Goal: Navigation & Orientation: Find specific page/section

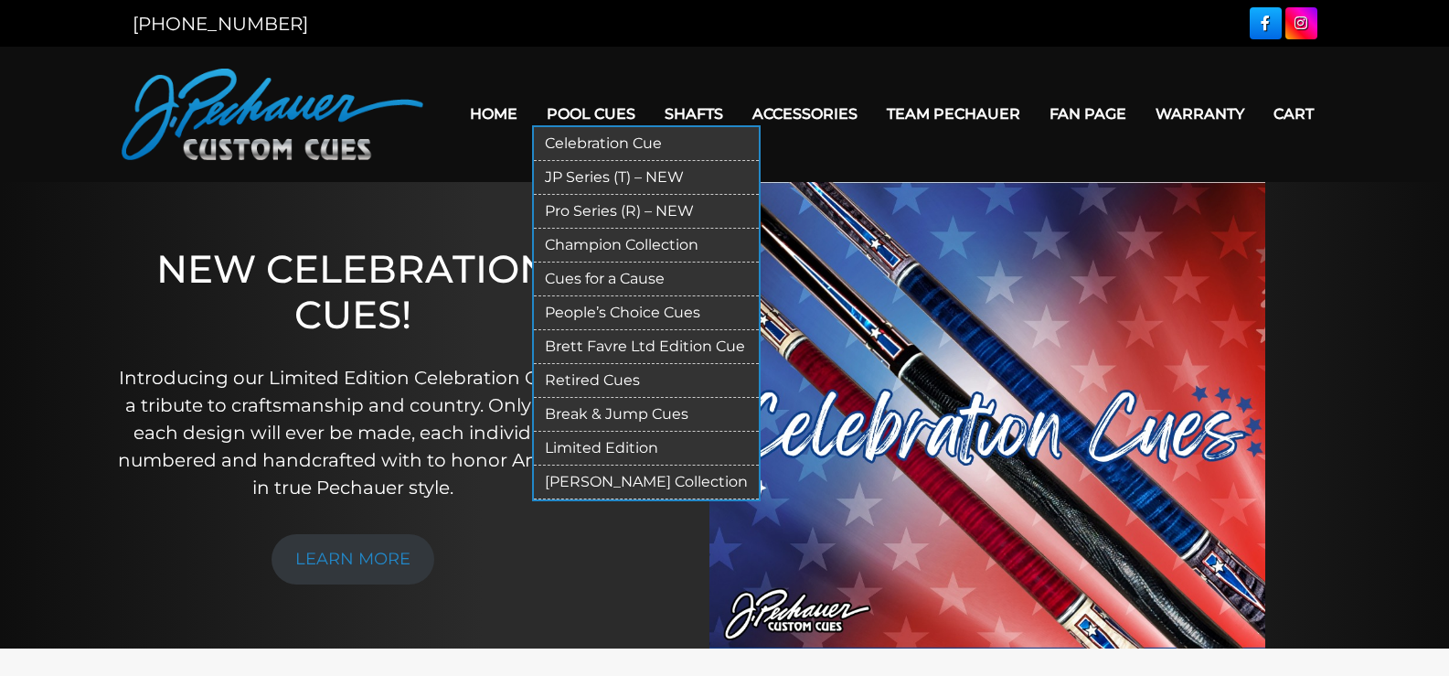
click at [622, 169] on link "JP Series (T) – NEW" at bounding box center [646, 178] width 225 height 34
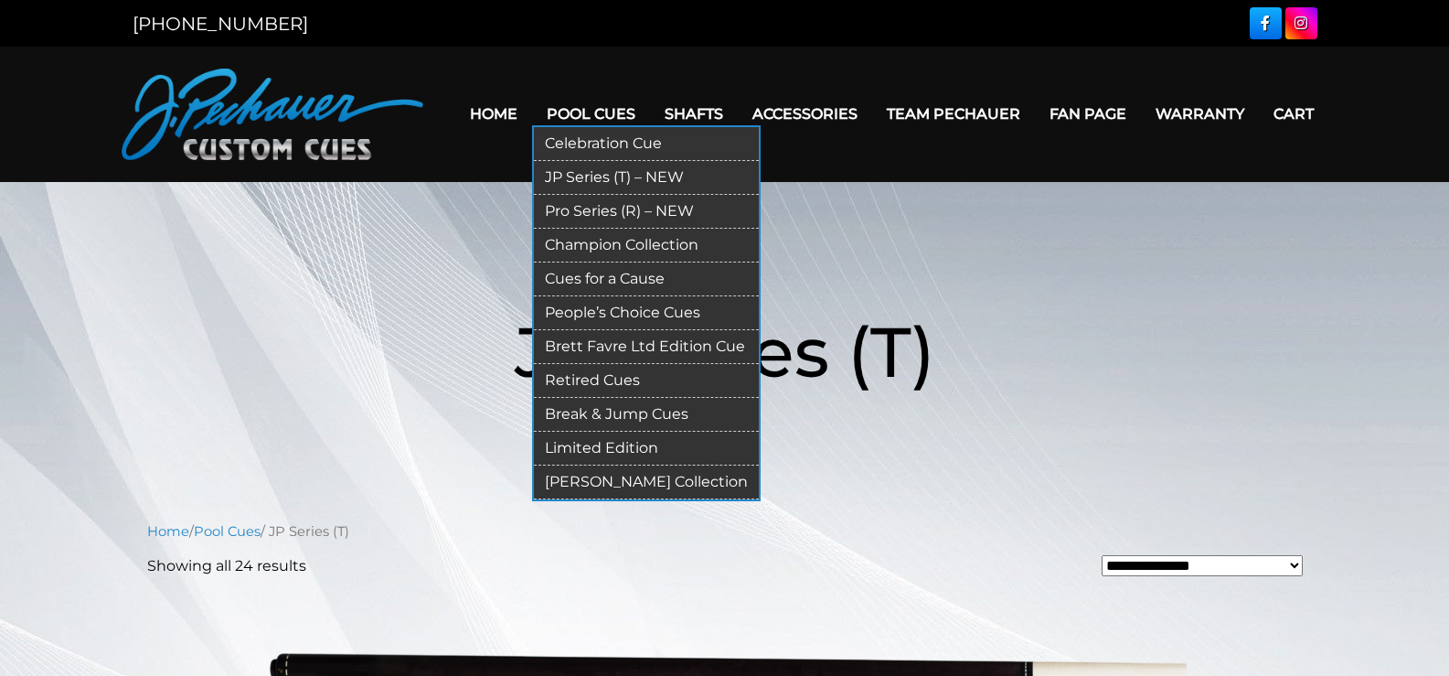
click at [618, 245] on link "Champion Collection" at bounding box center [646, 246] width 225 height 34
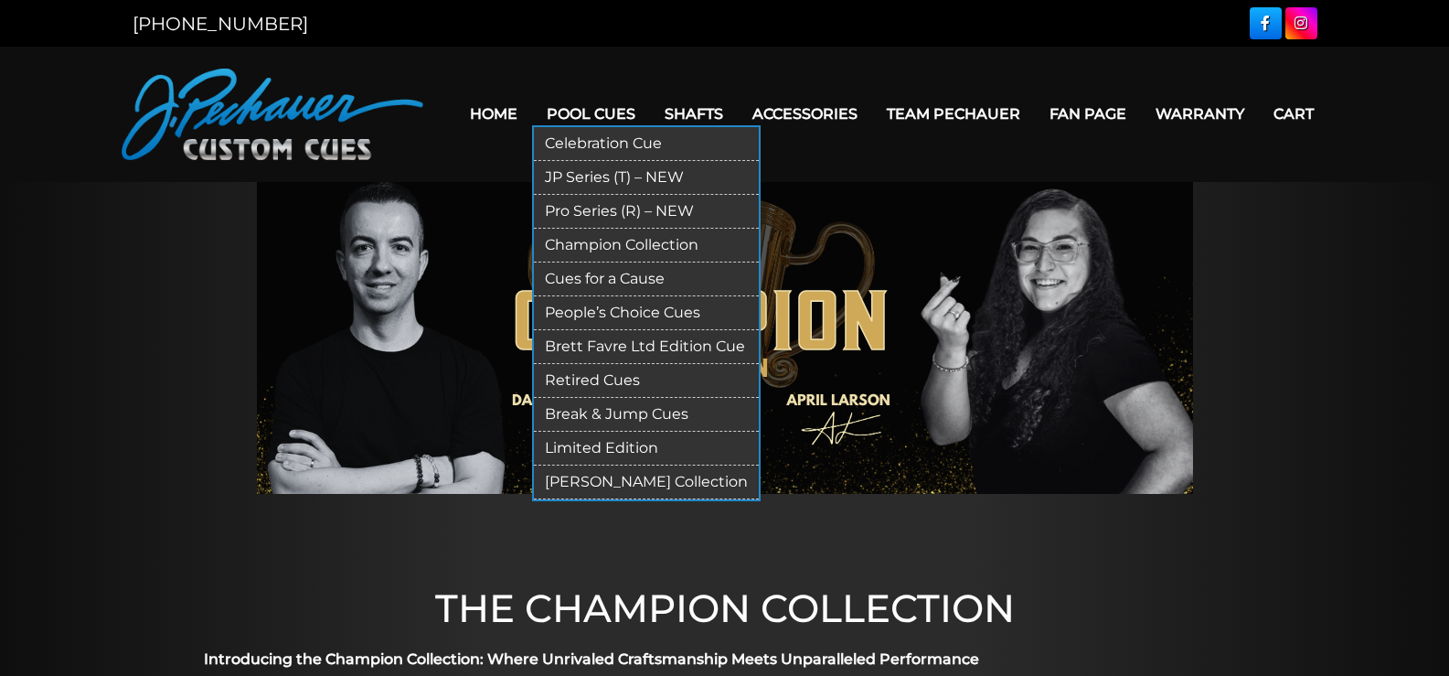
click at [614, 141] on link "Celebration Cue" at bounding box center [646, 144] width 225 height 34
